Goal: Information Seeking & Learning: Learn about a topic

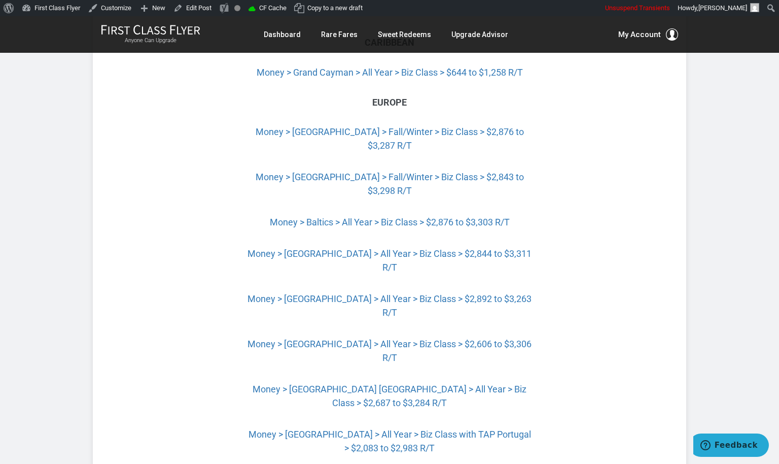
scroll to position [3027, 0]
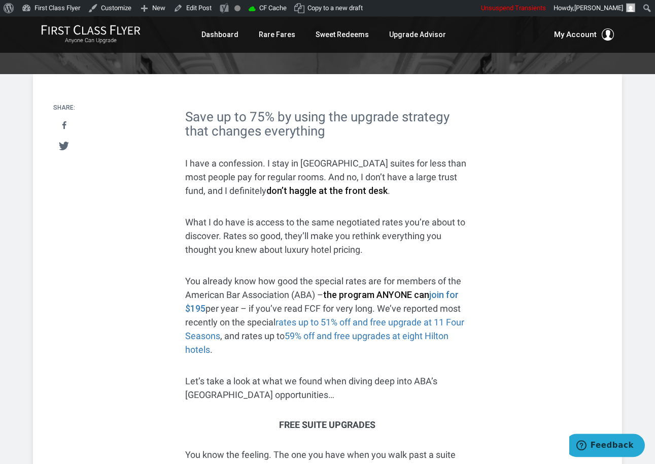
scroll to position [170, 0]
click at [450, 292] on strong "join for $195" at bounding box center [321, 301] width 273 height 24
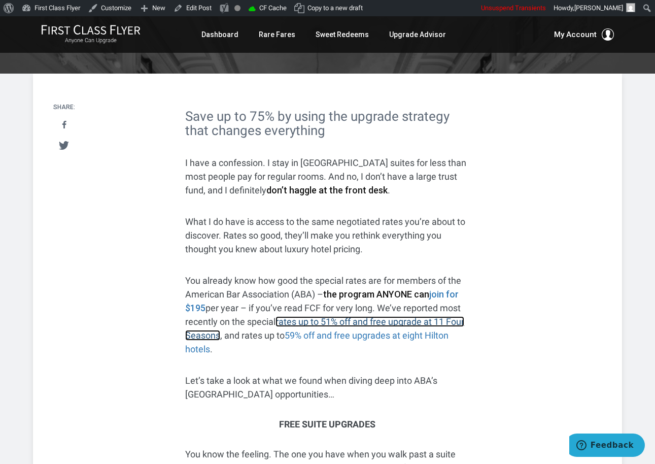
click at [374, 323] on link "rates up to 51% off and free upgrade at 11 Four Seasons" at bounding box center [324, 328] width 279 height 24
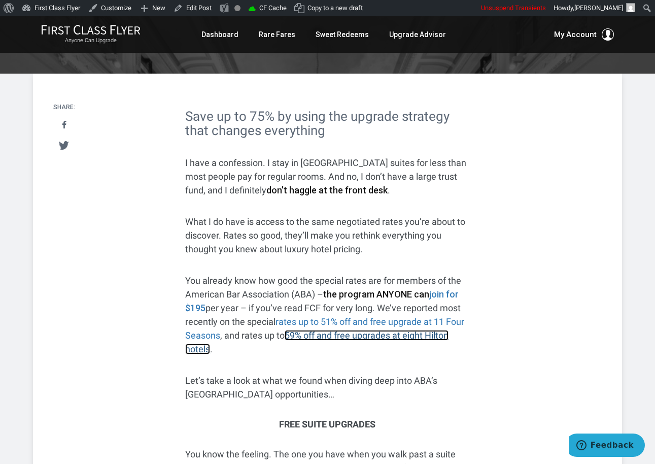
click at [407, 339] on link "59% off and free upgrades at eight Hilton hotels" at bounding box center [316, 342] width 263 height 24
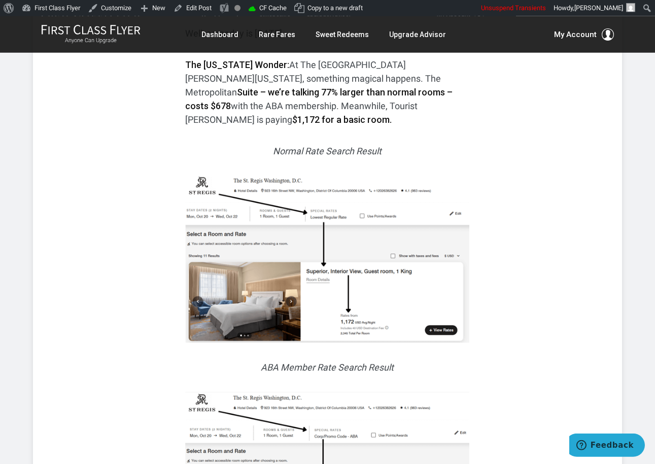
scroll to position [268, 0]
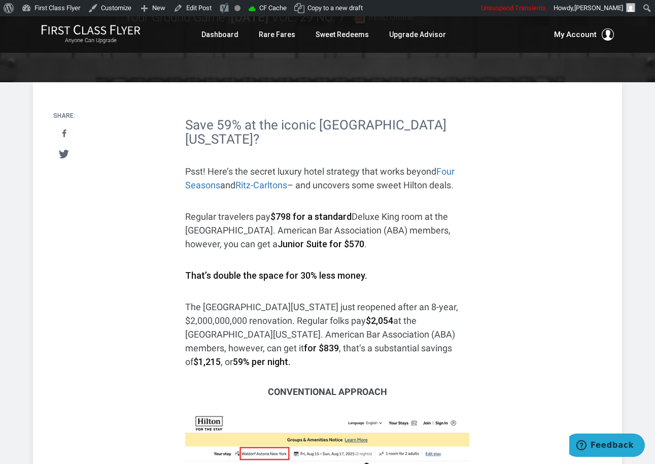
scroll to position [219, 0]
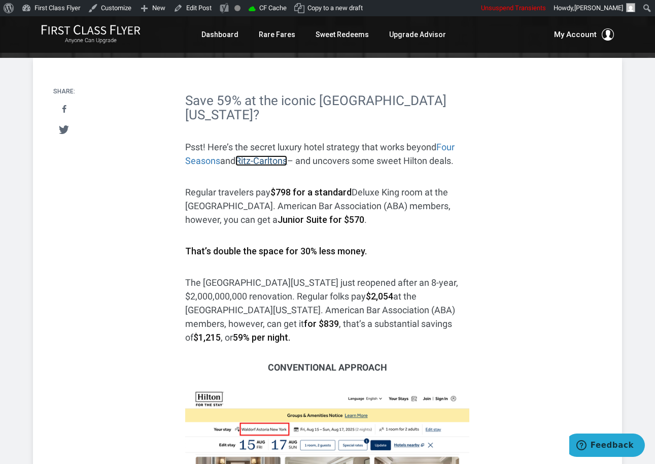
click at [274, 165] on link "Ritz-Carltons" at bounding box center [261, 160] width 52 height 11
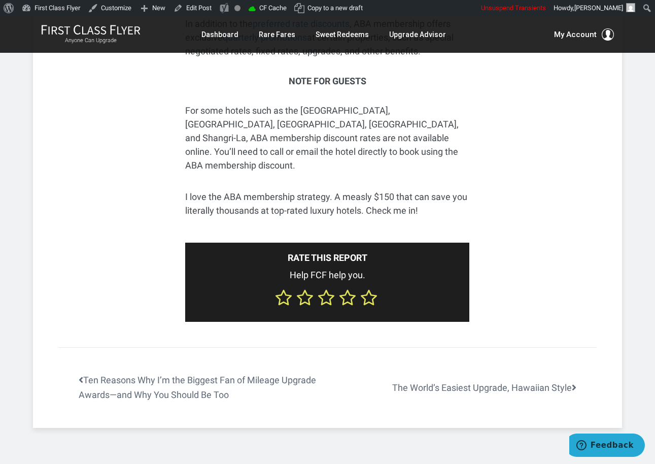
scroll to position [2061, 0]
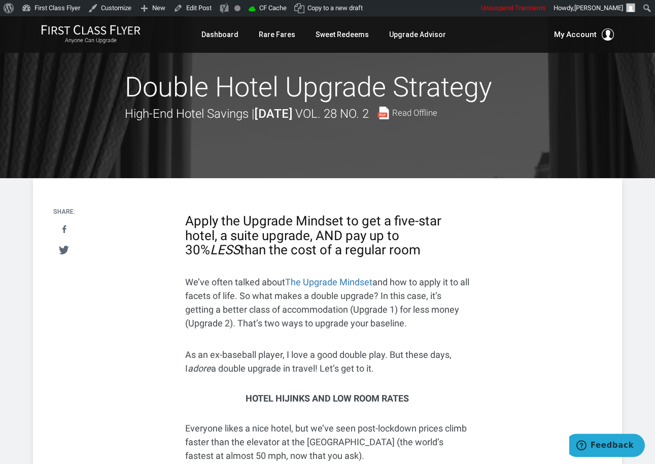
scroll to position [0, 0]
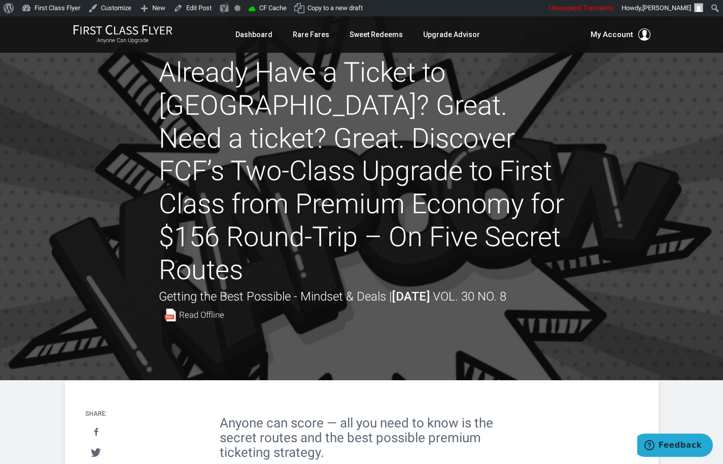
scroll to position [16, 0]
